Goal: Information Seeking & Learning: Learn about a topic

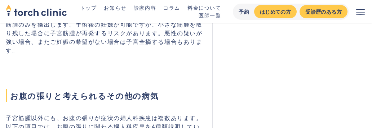
scroll to position [828, 0]
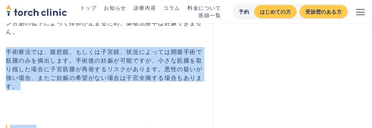
drag, startPoint x: 3, startPoint y: 45, endPoint x: 36, endPoint y: 105, distance: 67.9
click at [36, 105] on h2 "お腹の張りと考えられるその他の病気" at bounding box center [105, 118] width 198 height 37
drag, startPoint x: 12, startPoint y: 44, endPoint x: 112, endPoint y: 85, distance: 108.9
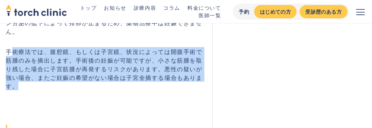
click at [118, 84] on p "手術療法では、腹腔鏡、もしくは子宮鏡、状況によっては開腹手術で筋腫のみを摘出します。手術後の妊娠が可能ですが、小さな筋腫を取り残した場合に子宮筋腫が再発するリ…" at bounding box center [105, 68] width 198 height 43
drag, startPoint x: 146, startPoint y: 88, endPoint x: 112, endPoint y: 32, distance: 65.3
click at [109, 62] on p "手術療法では、腹腔鏡、もしくは子宮鏡、状況によっては開腹手術で筋腫のみを摘出します。手術後の妊娠が可能ですが、小さな筋腫を取り残した場合に子宮筋腫が再発するリ…" at bounding box center [105, 68] width 198 height 43
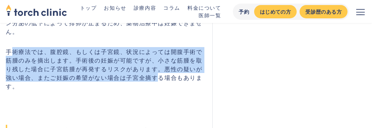
drag, startPoint x: 10, startPoint y: 46, endPoint x: 166, endPoint y: 79, distance: 159.4
click at [163, 79] on p "手術療法では、腹腔鏡、もしくは子宮鏡、状況によっては開腹手術で筋腫のみを摘出します。手術後の妊娠が可能ですが、小さな筋腫を取り残した場合に子宮筋腫が再発するリ…" at bounding box center [105, 68] width 198 height 43
click at [167, 79] on p "手術療法では、腹腔鏡、もしくは子宮鏡、状況によっては開腹手術で筋腫のみを摘出します。手術後の妊娠が可能ですが、小さな筋腫を取り残した場合に子宮筋腫が再発するリ…" at bounding box center [105, 68] width 198 height 43
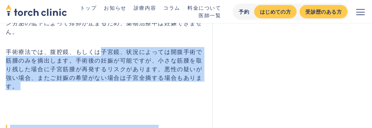
drag, startPoint x: 158, startPoint y: 88, endPoint x: 96, endPoint y: 39, distance: 78.8
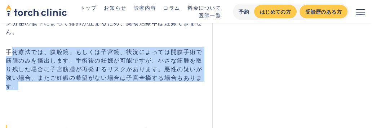
drag, startPoint x: 36, startPoint y: 52, endPoint x: 115, endPoint y: 90, distance: 87.8
drag, startPoint x: 6, startPoint y: 47, endPoint x: 69, endPoint y: 93, distance: 77.8
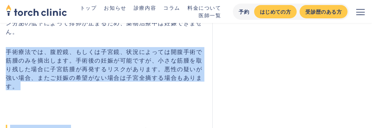
drag, startPoint x: 18, startPoint y: 61, endPoint x: 13, endPoint y: 54, distance: 8.2
click at [18, 61] on p "手術療法では、腹腔鏡、もしくは子宮鏡、状況によっては開腹手術で筋腫のみを摘出します。手術後の妊娠が可能ですが、小さな筋腫を取り残した場合に子宮筋腫が再発するリ…" at bounding box center [105, 68] width 198 height 43
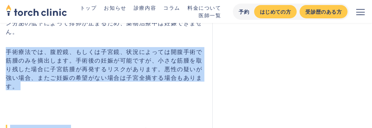
drag, startPoint x: 6, startPoint y: 51, endPoint x: 86, endPoint y: 89, distance: 89.4
click at [85, 89] on p "手術療法では、腹腔鏡、もしくは子宮鏡、状況によっては開腹手術で筋腫のみを摘出します。手術後の妊娠が可能ですが、小さな筋腫を取り残した場合に子宮筋腫が再発するリ…" at bounding box center [105, 68] width 198 height 43
click at [86, 89] on p "手術療法では、腹腔鏡、もしくは子宮鏡、状況によっては開腹手術で筋腫のみを摘出します。手術後の妊娠が可能ですが、小さな筋腫を取り残した場合に子宮筋腫が再発するリ…" at bounding box center [105, 68] width 198 height 43
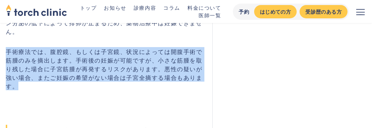
drag, startPoint x: 7, startPoint y: 52, endPoint x: 40, endPoint y: 88, distance: 48.2
click at [40, 88] on p "手術療法では、腹腔鏡、もしくは子宮鏡、状況によっては開腹手術で筋腫のみを摘出します。手術後の妊娠が可能ですが、小さな筋腫を取り残した場合に子宮筋腫が再発するリ…" at bounding box center [105, 68] width 198 height 43
drag, startPoint x: 8, startPoint y: 48, endPoint x: 49, endPoint y: 85, distance: 54.3
click at [49, 85] on p "手術療法では、腹腔鏡、もしくは子宮鏡、状況によっては開腹手術で筋腫のみを摘出します。手術後の妊娠が可能ですが、小さな筋腫を取り残した場合に子宮筋腫が再発するリ…" at bounding box center [105, 68] width 198 height 43
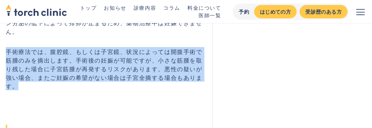
click at [49, 85] on p "手術療法では、腹腔鏡、もしくは子宮鏡、状況によっては開腹手術で筋腫のみを摘出します。手術後の妊娠が可能ですが、小さな筋腫を取り残した場合に子宮筋腫が再発するリ…" at bounding box center [105, 68] width 198 height 43
drag, startPoint x: 4, startPoint y: 41, endPoint x: 45, endPoint y: 84, distance: 59.6
click at [45, 84] on p "手術療法では、腹腔鏡、もしくは子宮鏡、状況によっては開腹手術で筋腫のみを摘出します。手術後の妊娠が可能ですが、小さな筋腫を取り残した場合に子宮筋腫が再発するリ…" at bounding box center [105, 68] width 198 height 43
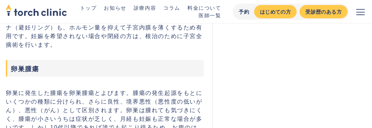
scroll to position [1621, 0]
